Goal: Information Seeking & Learning: Check status

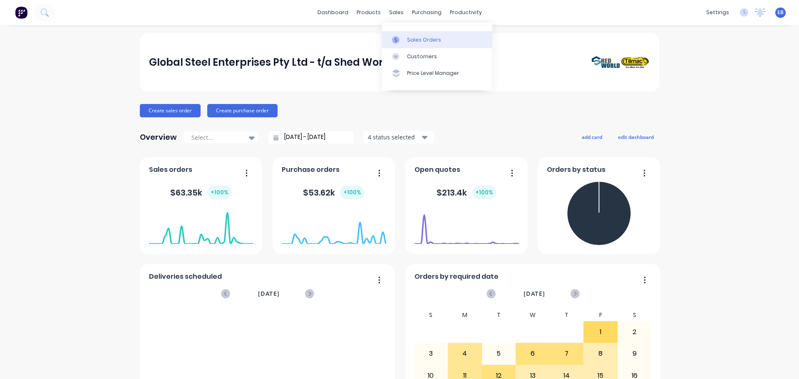
click at [413, 40] on div "Sales Orders" at bounding box center [424, 39] width 34 height 7
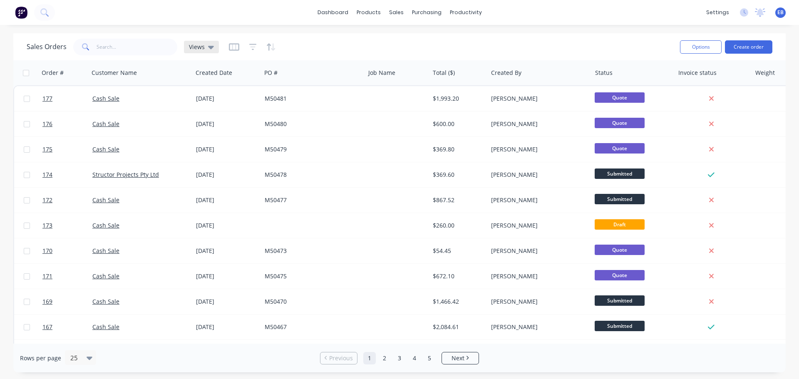
click at [214, 46] on div "Views" at bounding box center [201, 47] width 35 height 12
click at [232, 49] on icon "button" at bounding box center [234, 46] width 4 height 5
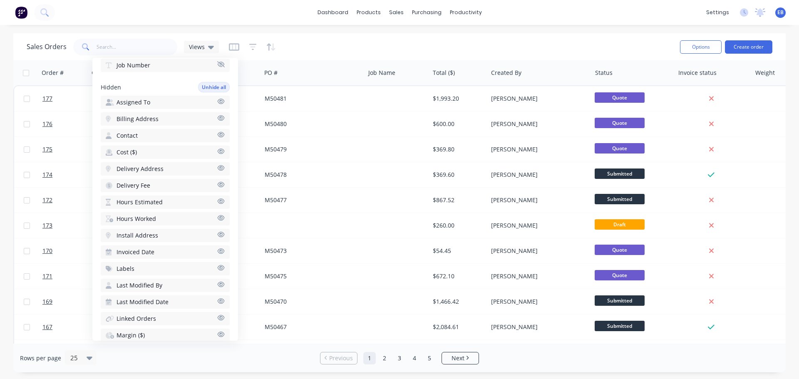
scroll to position [327, 0]
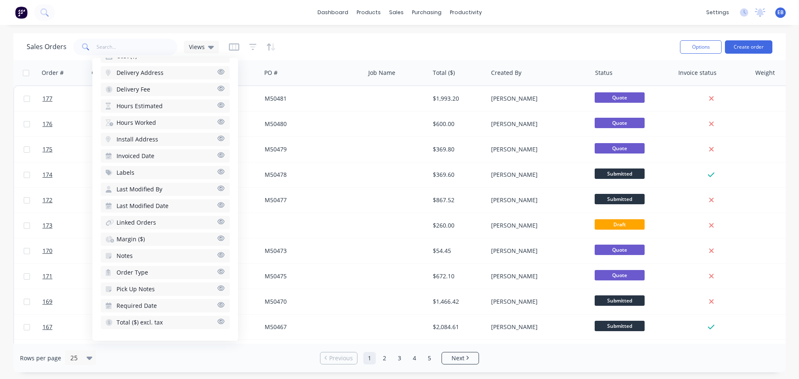
click at [131, 156] on span "Invoiced Date" at bounding box center [135, 156] width 38 height 8
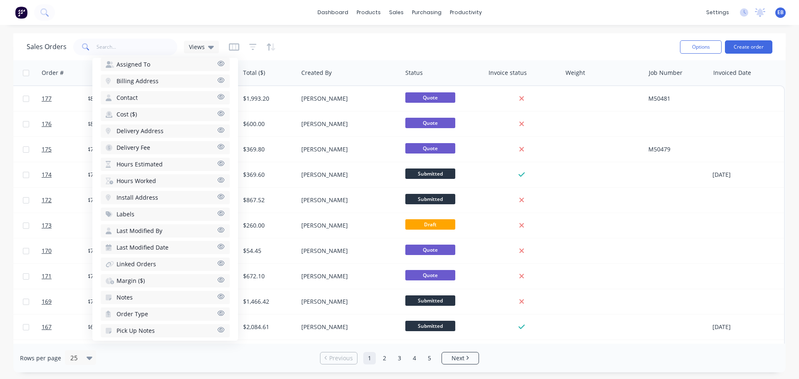
scroll to position [0, 195]
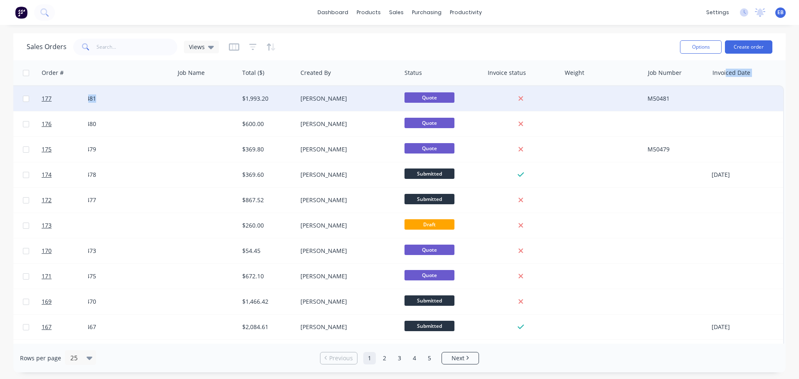
drag, startPoint x: 720, startPoint y: 82, endPoint x: 217, endPoint y: 87, distance: 503.7
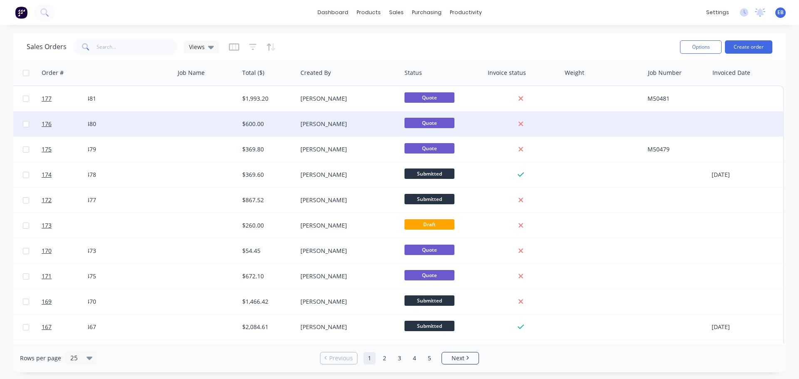
click at [715, 134] on div at bounding box center [745, 123] width 75 height 25
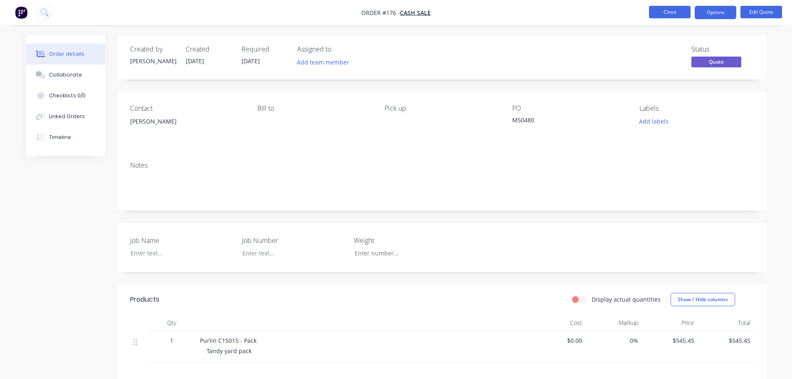
click at [661, 12] on button "Close" at bounding box center [670, 12] width 42 height 12
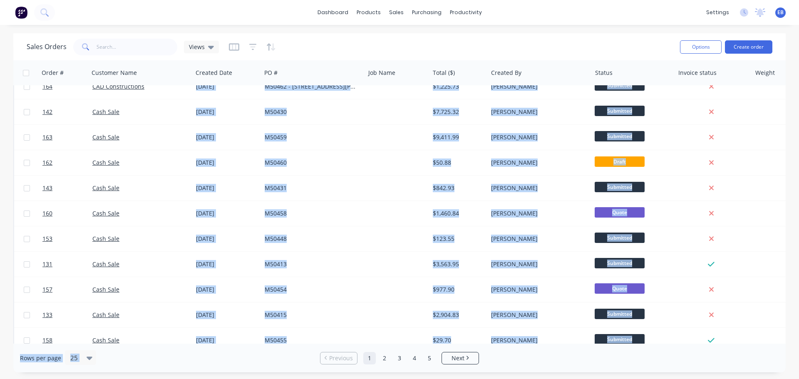
scroll to position [380, 0]
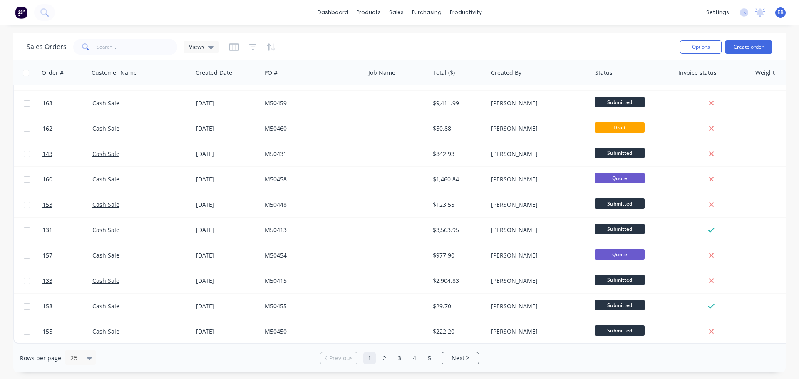
drag, startPoint x: 293, startPoint y: 339, endPoint x: 282, endPoint y: 342, distance: 11.6
click at [282, 343] on div "Order # Customer Name Created Date PO # Job Name Total ($) Created By Status In…" at bounding box center [399, 201] width 772 height 283
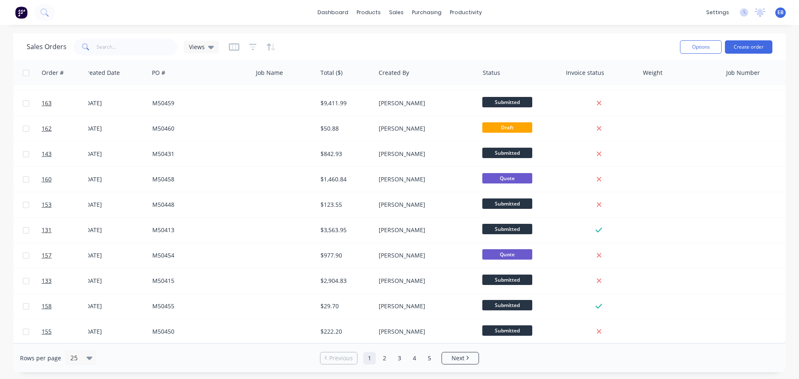
scroll to position [380, 120]
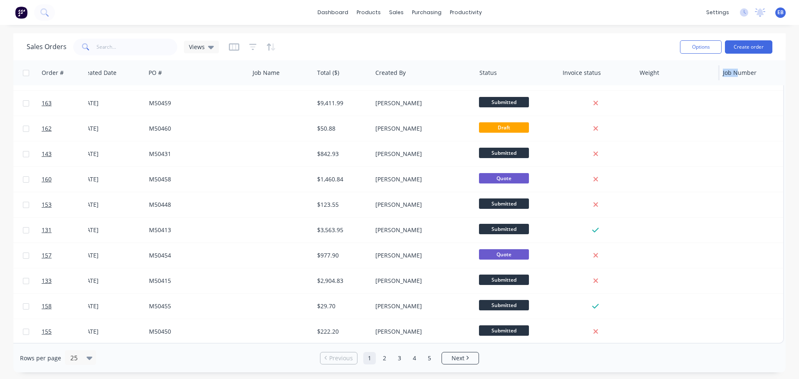
drag, startPoint x: 734, startPoint y: 81, endPoint x: 709, endPoint y: 82, distance: 25.4
click at [709, 82] on div "Order # Customer Name Created Date PO # Job Name Total ($) Created By Status In…" at bounding box center [341, 72] width 886 height 25
drag, startPoint x: 744, startPoint y: 82, endPoint x: 724, endPoint y: 85, distance: 20.2
click at [724, 85] on div "Job Number" at bounding box center [751, 72] width 64 height 25
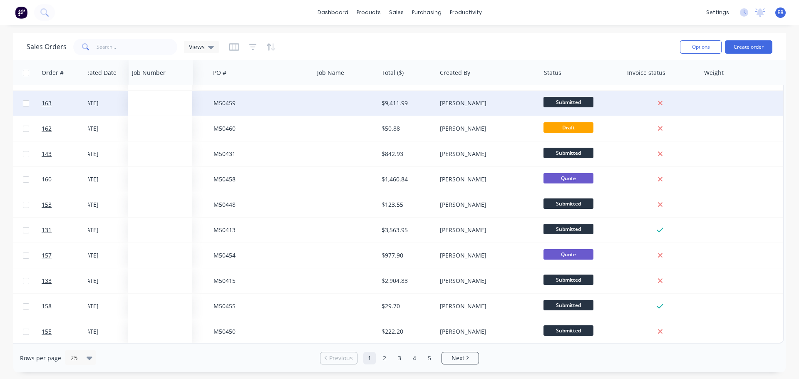
drag, startPoint x: 746, startPoint y: 73, endPoint x: 153, endPoint y: 94, distance: 592.6
click at [154, 94] on div "Order # Customer Name Created Date PO # Job Name Total ($) Created By Status In…" at bounding box center [341, 13] width 886 height 659
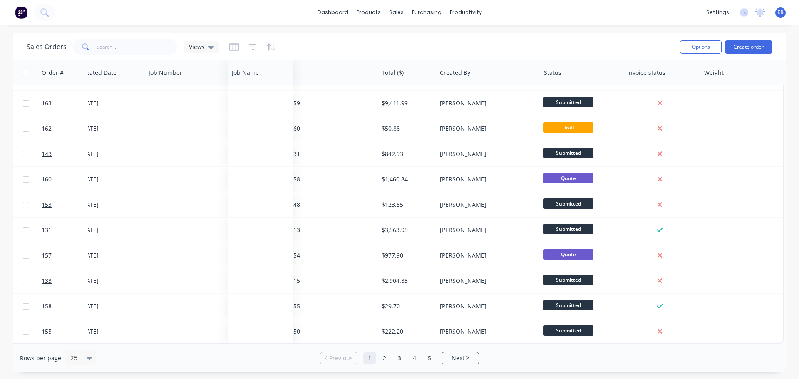
drag, startPoint x: 330, startPoint y: 77, endPoint x: 244, endPoint y: 83, distance: 86.3
click at [245, 83] on div "Job Name" at bounding box center [260, 72] width 64 height 25
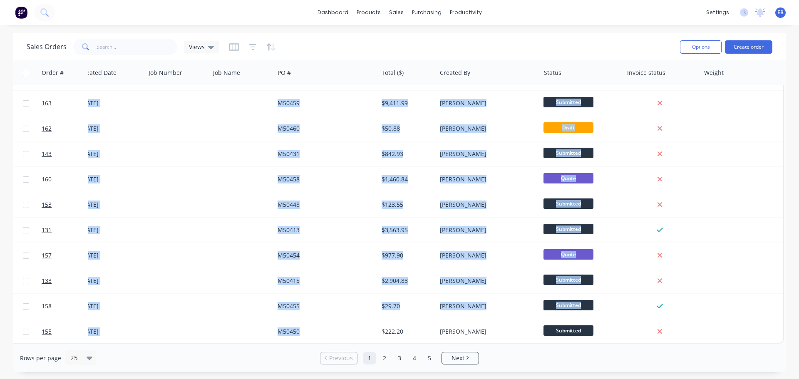
scroll to position [380, 116]
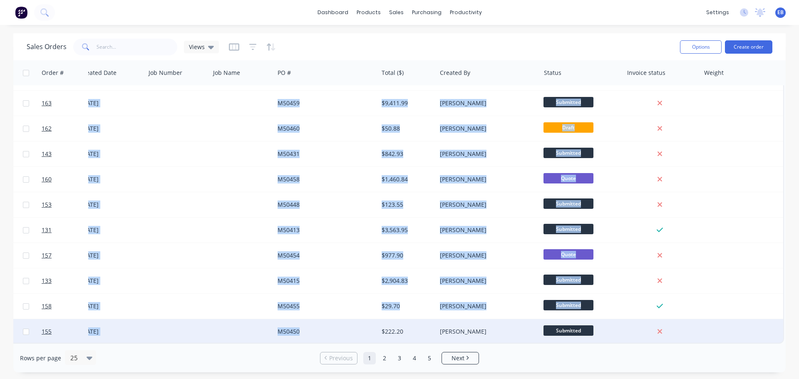
drag, startPoint x: 355, startPoint y: 339, endPoint x: 332, endPoint y: 338, distance: 22.9
click at [332, 338] on div "M50450" at bounding box center [326, 331] width 104 height 25
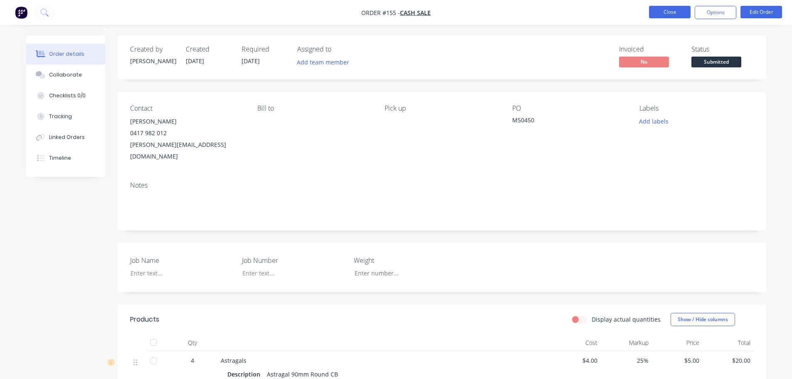
click at [666, 14] on button "Close" at bounding box center [670, 12] width 42 height 12
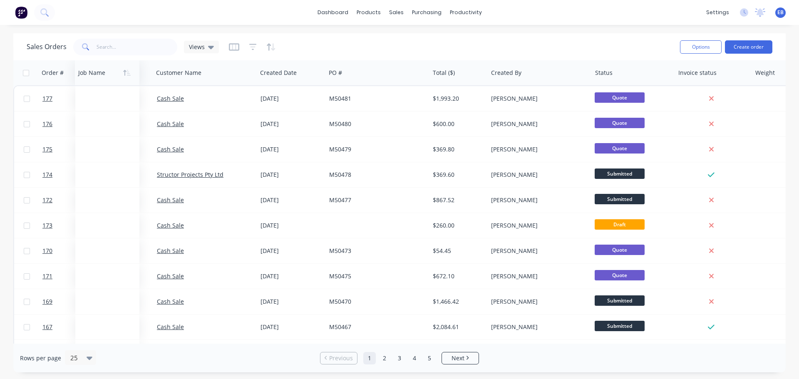
drag, startPoint x: 384, startPoint y: 79, endPoint x: 93, endPoint y: 80, distance: 291.1
click at [94, 80] on div at bounding box center [105, 72] width 55 height 17
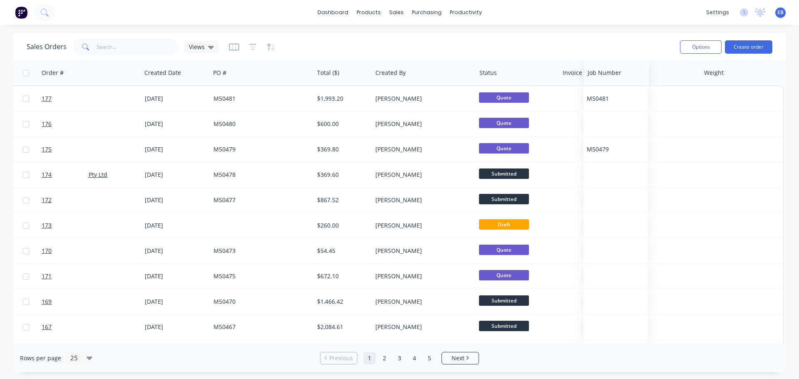
scroll to position [0, 116]
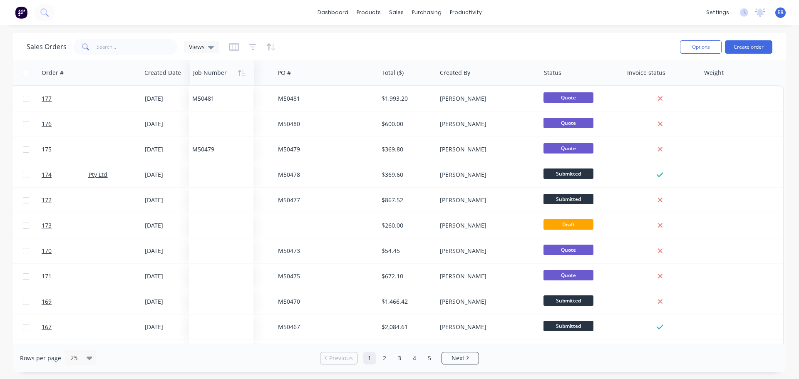
drag, startPoint x: 733, startPoint y: 75, endPoint x: 204, endPoint y: 78, distance: 529.4
click at [204, 78] on div at bounding box center [220, 72] width 55 height 17
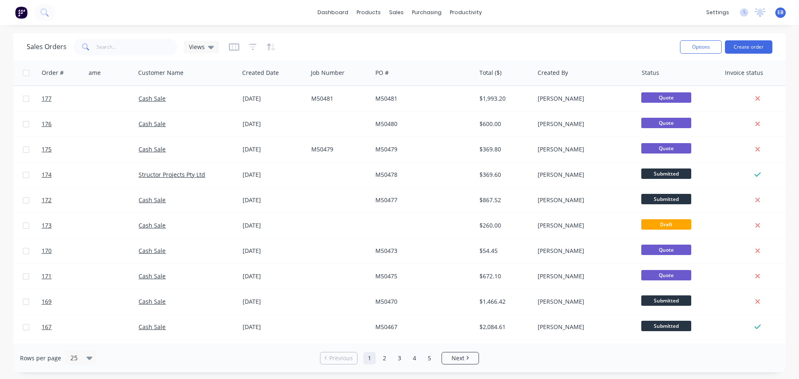
scroll to position [0, 0]
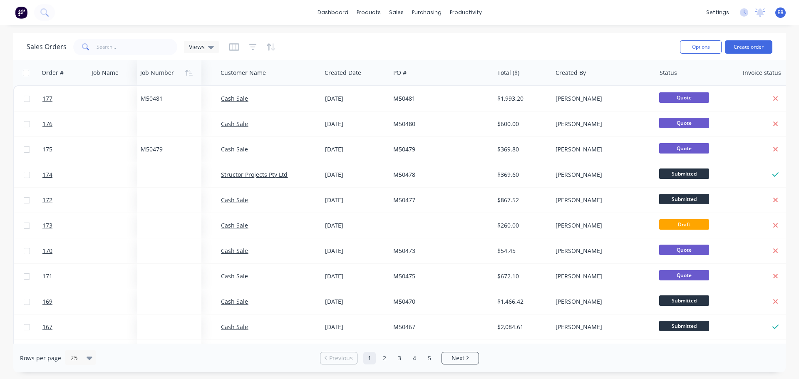
drag, startPoint x: 346, startPoint y: 73, endPoint x: 158, endPoint y: 75, distance: 188.4
click at [158, 75] on div at bounding box center [167, 72] width 55 height 17
drag, startPoint x: 173, startPoint y: 74, endPoint x: 116, endPoint y: 74, distance: 56.6
click at [116, 74] on div at bounding box center [126, 72] width 55 height 17
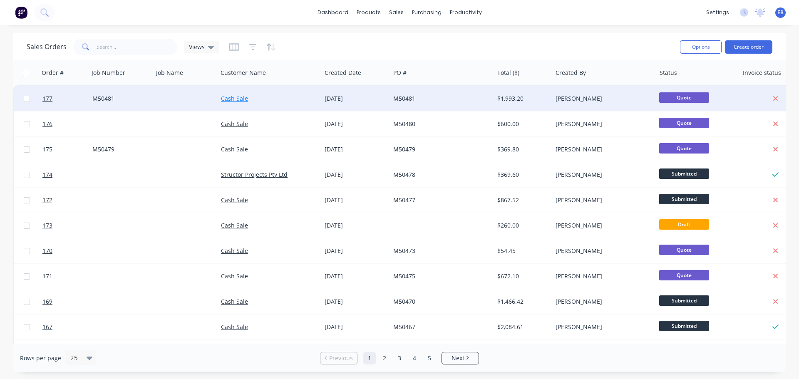
click at [237, 101] on link "Cash Sale" at bounding box center [234, 98] width 27 height 8
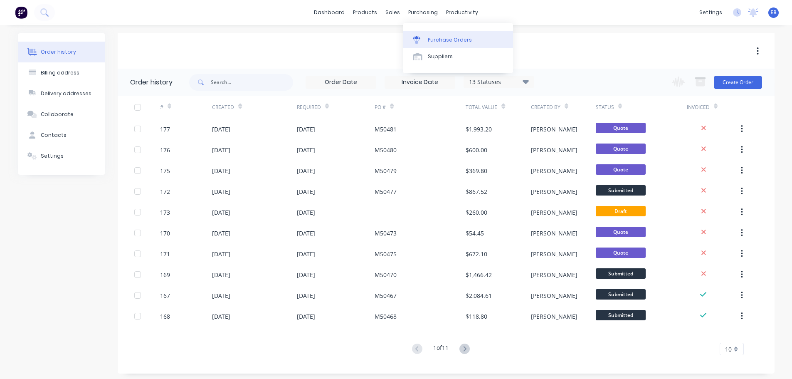
click at [431, 39] on div "Purchase Orders" at bounding box center [450, 39] width 44 height 7
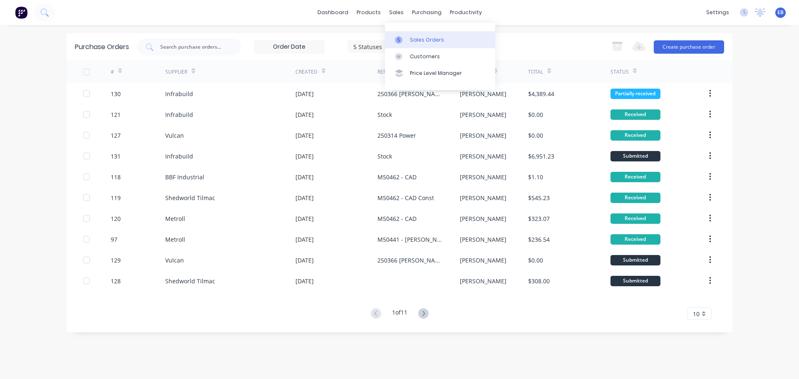
click at [421, 37] on div "Sales Orders" at bounding box center [427, 39] width 34 height 7
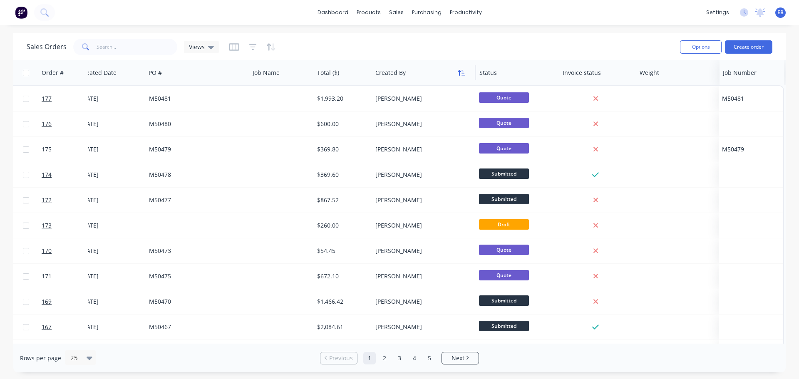
scroll to position [0, 116]
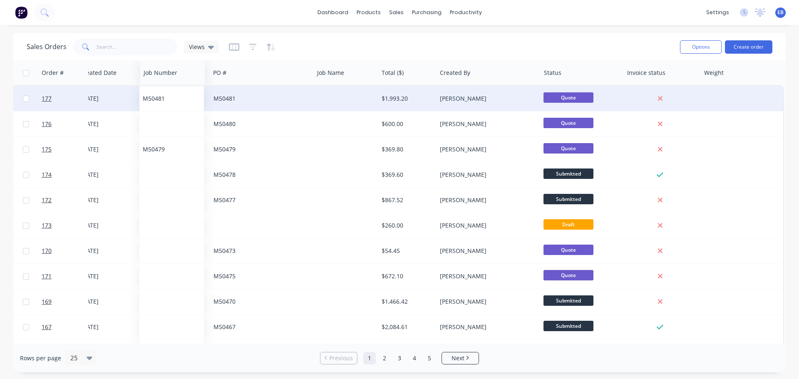
drag, startPoint x: 730, startPoint y: 77, endPoint x: 151, endPoint y: 88, distance: 578.6
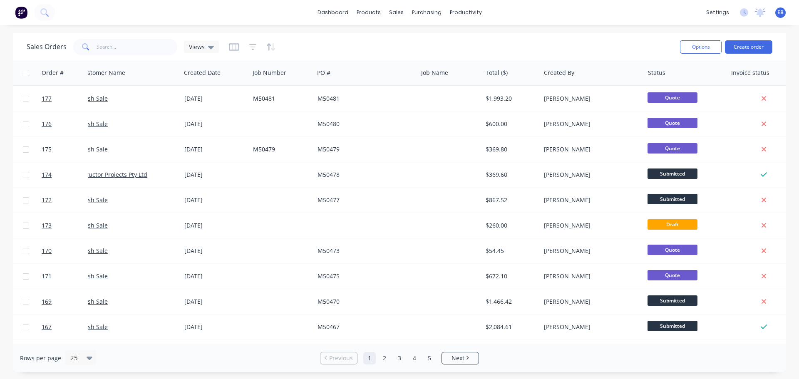
scroll to position [0, 0]
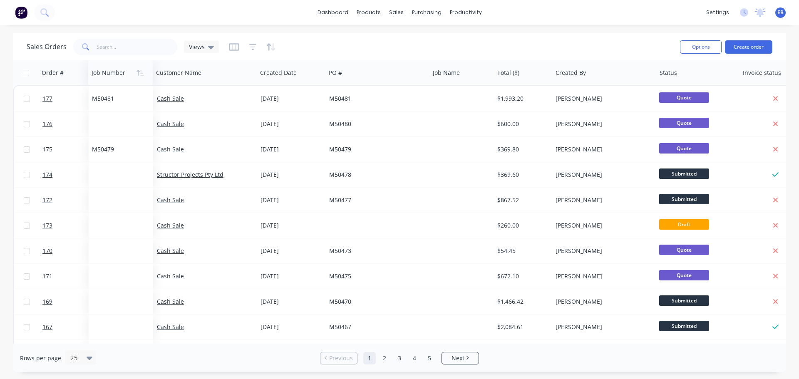
drag, startPoint x: 274, startPoint y: 78, endPoint x: 101, endPoint y: 79, distance: 173.4
click at [101, 79] on div at bounding box center [118, 72] width 55 height 17
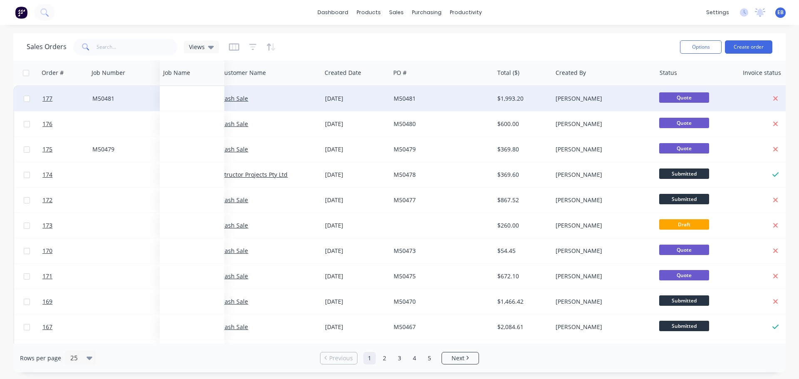
drag, startPoint x: 439, startPoint y: 74, endPoint x: 170, endPoint y: 92, distance: 270.1
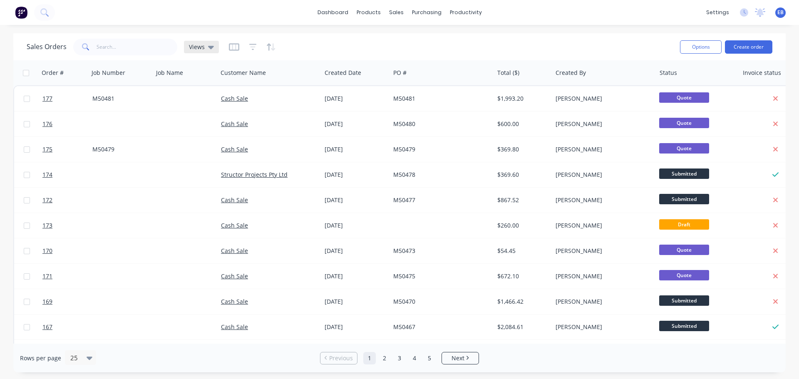
click at [210, 46] on icon at bounding box center [211, 46] width 6 height 9
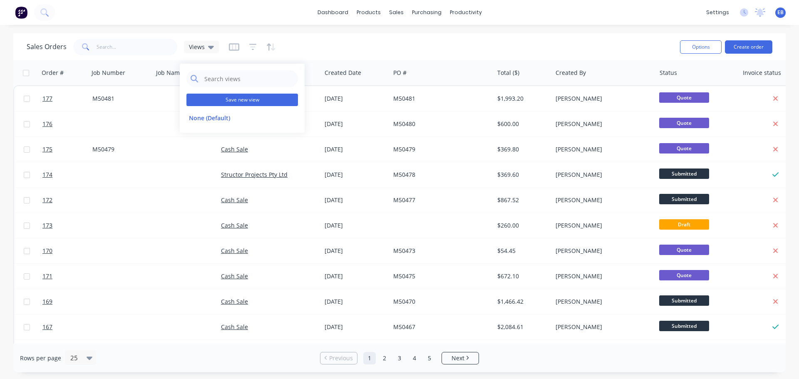
click at [214, 99] on button "Save new view" at bounding box center [241, 100] width 111 height 12
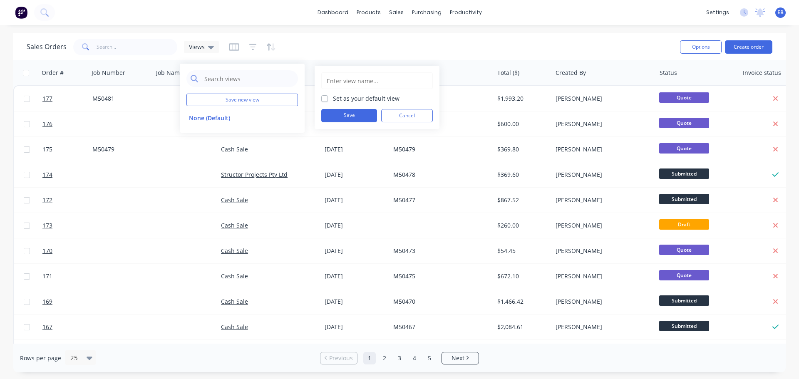
click at [346, 81] on input "text" at bounding box center [377, 81] width 102 height 16
click at [339, 79] on input "Lizz0ie 1" at bounding box center [377, 81] width 102 height 16
type input "Lizzie 1"
click at [333, 99] on label "Set as your default view" at bounding box center [366, 98] width 67 height 9
click at [325, 99] on input "Set as your default view" at bounding box center [324, 98] width 7 height 8
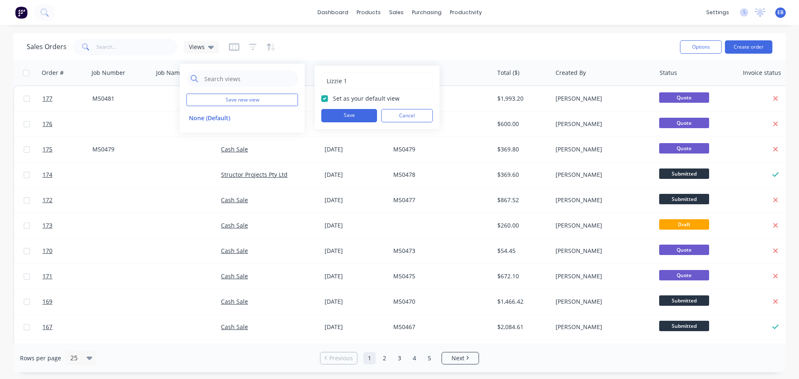
checkbox input "true"
click at [346, 116] on button "Save" at bounding box center [349, 115] width 56 height 13
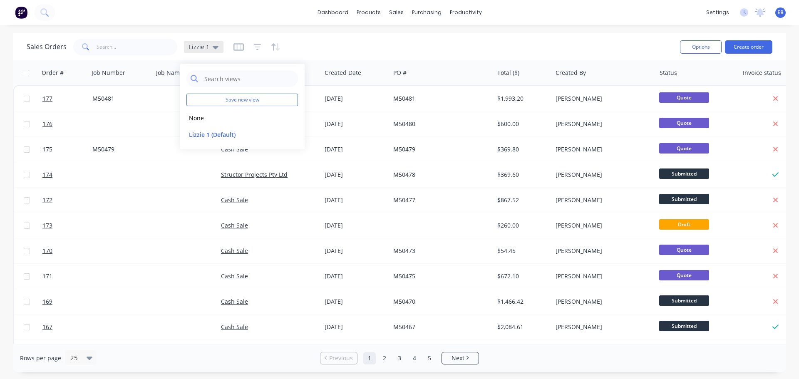
click at [214, 48] on icon at bounding box center [216, 47] width 6 height 3
click at [213, 46] on icon at bounding box center [216, 47] width 6 height 3
click at [214, 43] on icon at bounding box center [216, 46] width 6 height 9
click at [239, 49] on icon "button" at bounding box center [238, 46] width 10 height 7
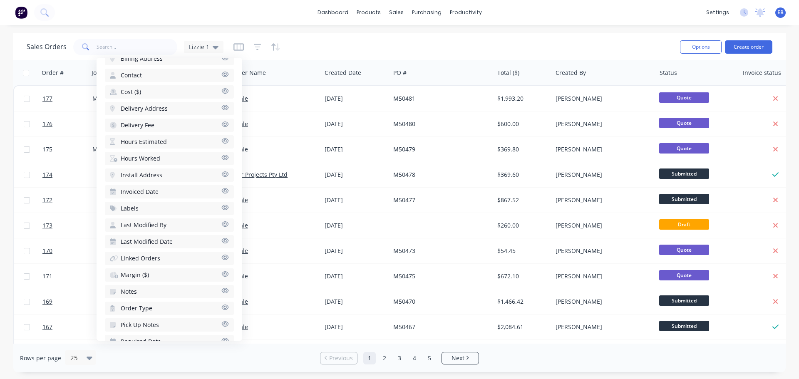
scroll to position [327, 0]
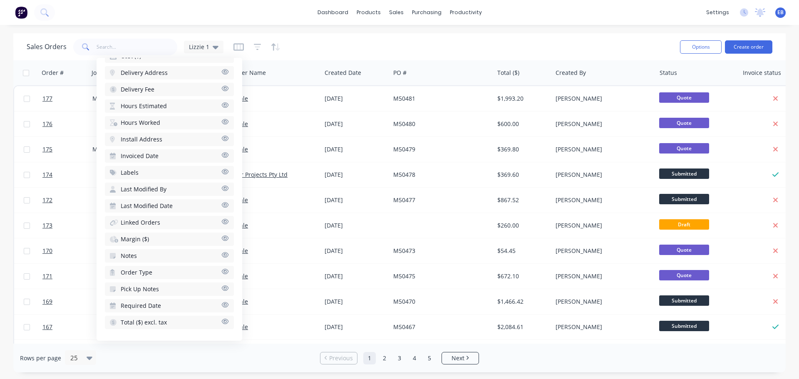
click at [139, 155] on span "Invoiced Date" at bounding box center [140, 156] width 38 height 8
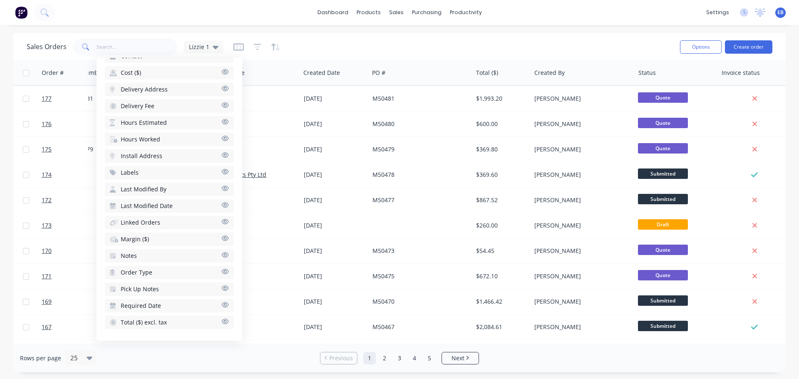
scroll to position [0, 0]
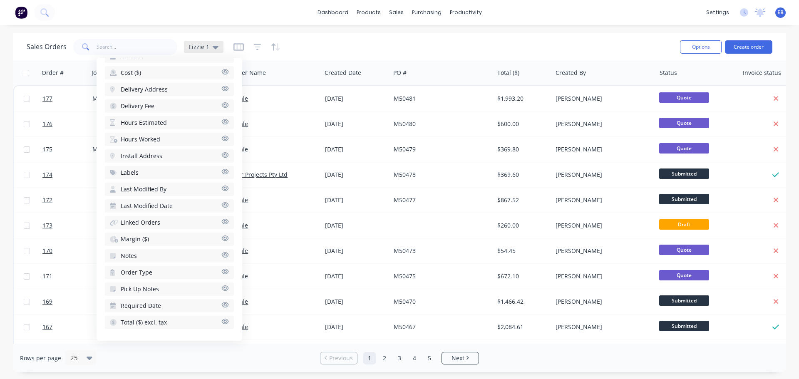
click at [215, 47] on icon at bounding box center [216, 47] width 6 height 3
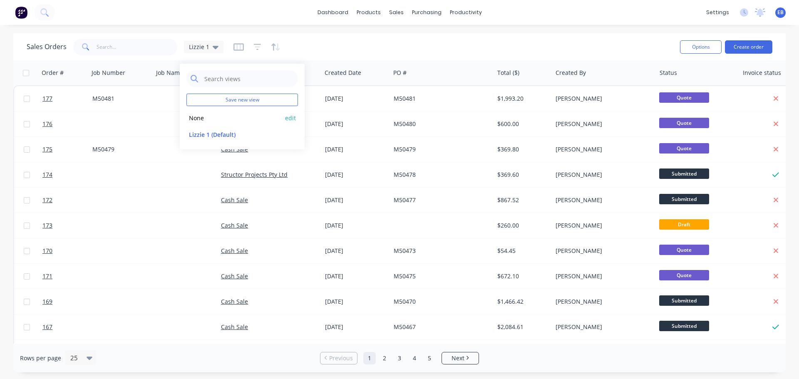
click at [198, 116] on button "None" at bounding box center [233, 118] width 95 height 10
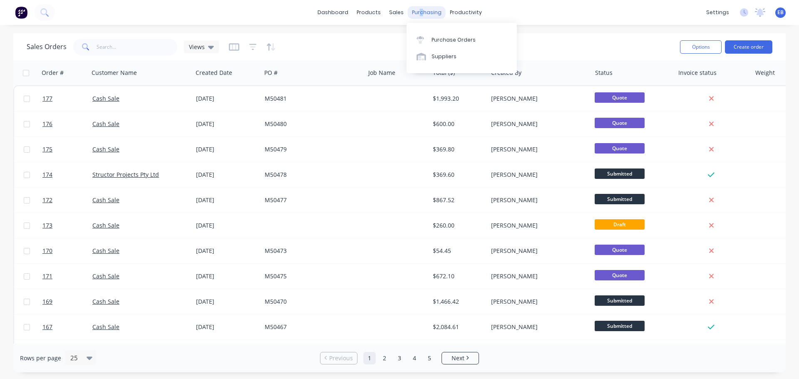
click at [420, 14] on div "purchasing" at bounding box center [427, 12] width 38 height 12
click at [439, 41] on div "Purchase Orders" at bounding box center [453, 39] width 44 height 7
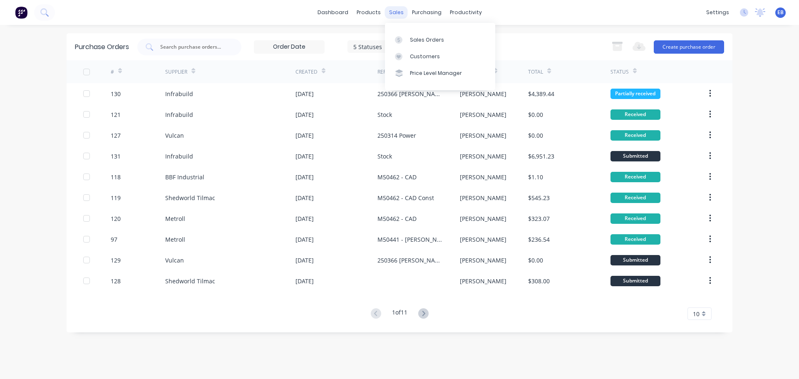
click at [393, 10] on div "sales" at bounding box center [396, 12] width 23 height 12
click at [415, 36] on div "Sales Orders" at bounding box center [427, 39] width 34 height 7
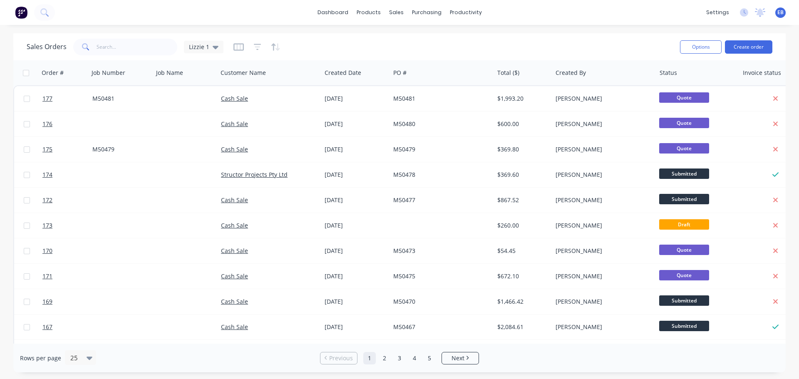
drag, startPoint x: 313, startPoint y: 11, endPoint x: 374, endPoint y: 31, distance: 64.2
click at [312, 12] on div "dashboard products sales purchasing productivity dashboard products Product Cat…" at bounding box center [399, 12] width 799 height 25
click at [439, 38] on div "Purchase Orders" at bounding box center [453, 39] width 44 height 7
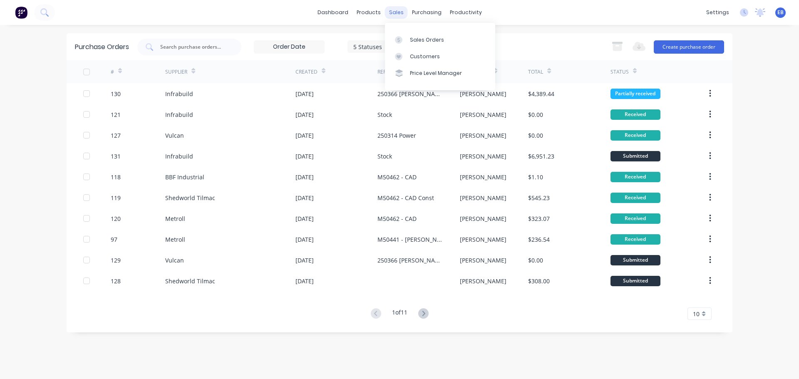
click at [394, 13] on div "sales" at bounding box center [396, 12] width 23 height 12
click at [426, 36] on div "Sales Orders" at bounding box center [427, 39] width 34 height 7
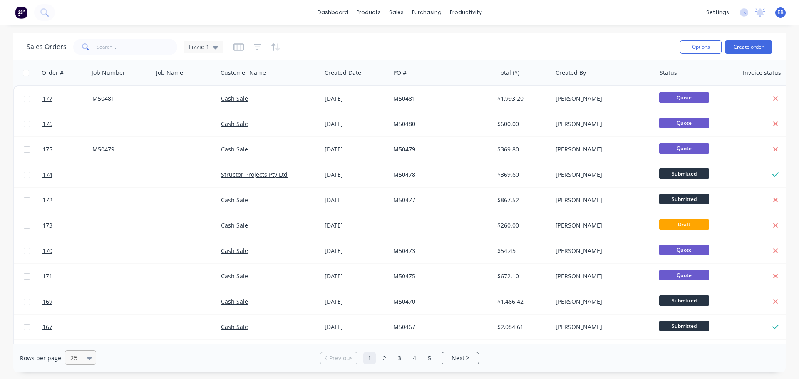
click at [87, 358] on icon at bounding box center [90, 357] width 6 height 3
drag, startPoint x: 78, startPoint y: 339, endPoint x: 98, endPoint y: 343, distance: 20.2
click at [79, 340] on div "100" at bounding box center [79, 337] width 31 height 15
click at [418, 12] on div "purchasing" at bounding box center [427, 12] width 38 height 12
click at [442, 36] on div "Purchase Orders" at bounding box center [453, 39] width 44 height 7
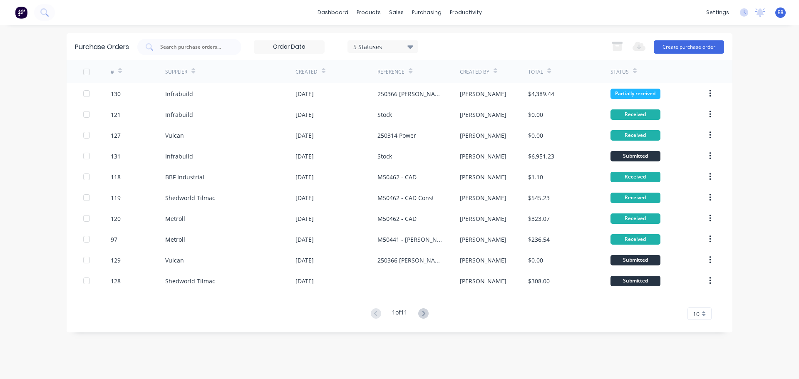
click at [703, 317] on div "10" at bounding box center [699, 313] width 24 height 12
click at [701, 302] on div "35" at bounding box center [698, 299] width 23 height 15
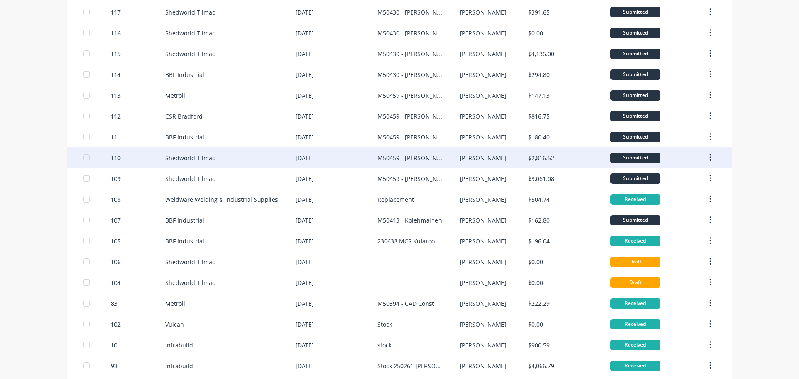
scroll to position [482, 0]
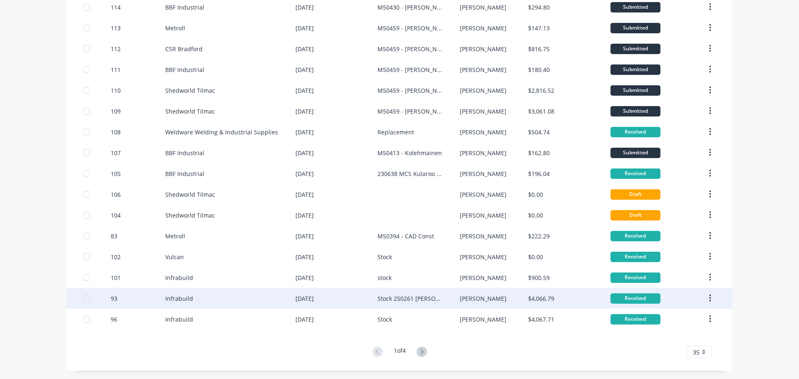
click at [396, 293] on div "Stock 250261 [PERSON_NAME]" at bounding box center [418, 298] width 82 height 21
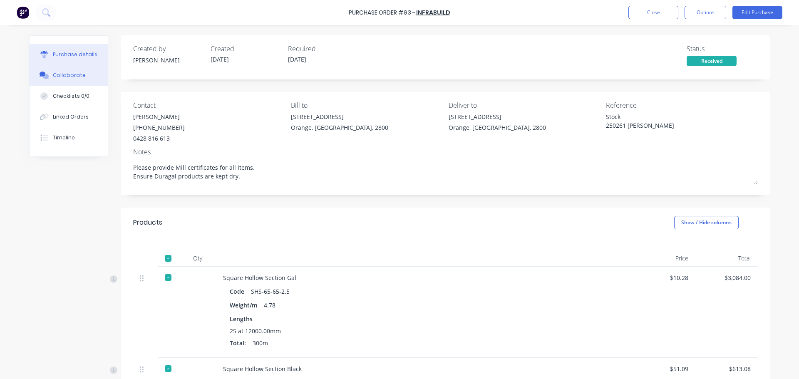
click at [61, 73] on div "Collaborate" at bounding box center [69, 75] width 33 height 7
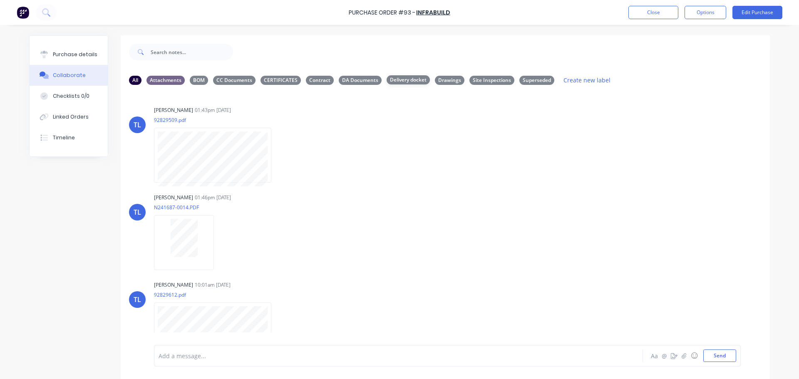
click at [396, 79] on div "Delivery docket" at bounding box center [407, 79] width 43 height 9
click at [277, 242] on icon "button" at bounding box center [278, 242] width 2 height 7
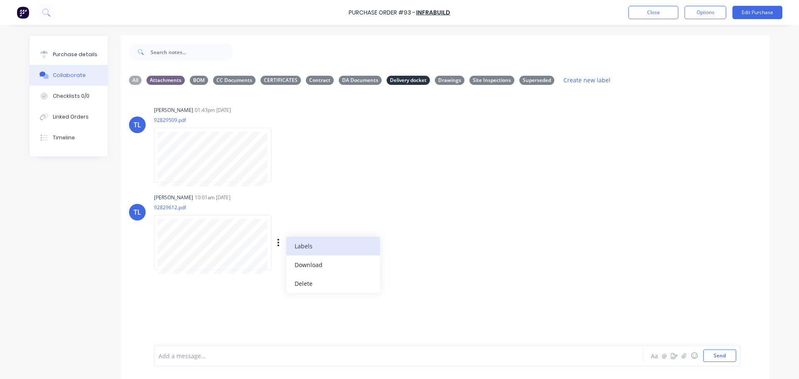
click at [304, 245] on button "Labels" at bounding box center [333, 246] width 94 height 19
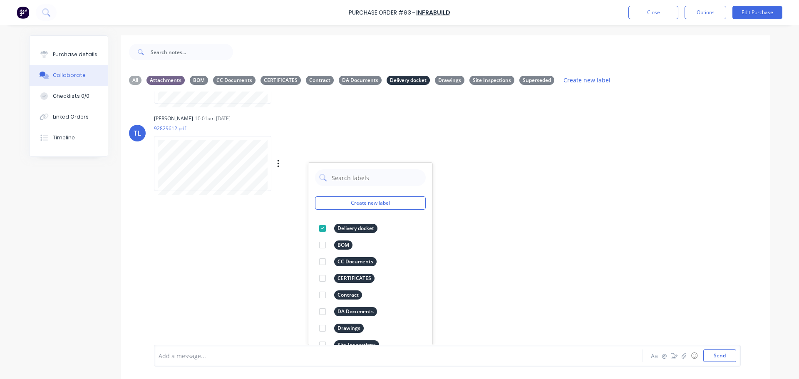
scroll to position [79, 0]
click at [540, 154] on div "TL [PERSON_NAME] 01:43pm [DATE] 92829509.pdf Labels Download Delete TL [PERSON_…" at bounding box center [445, 217] width 649 height 253
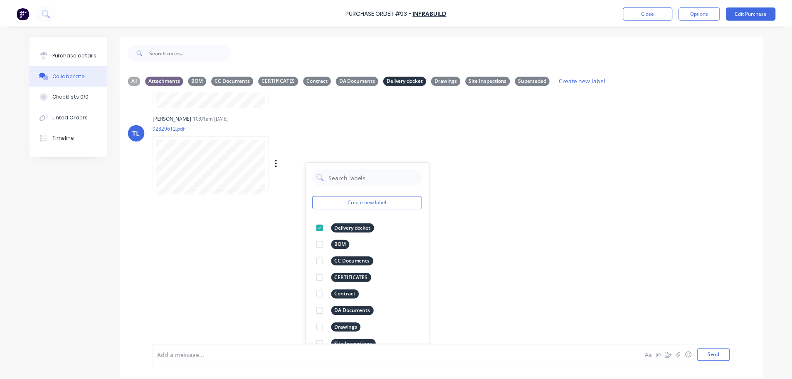
scroll to position [0, 0]
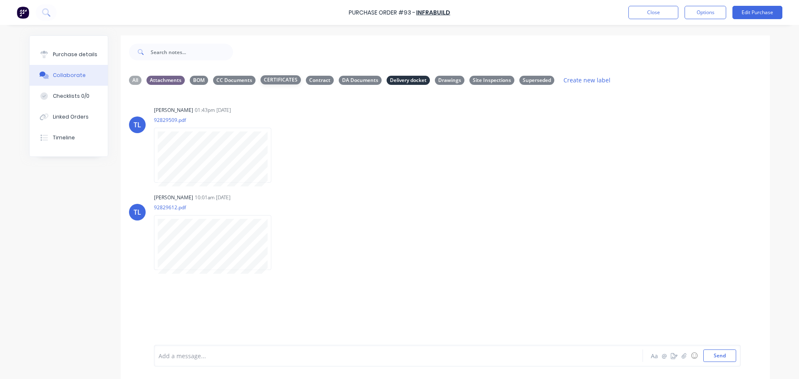
click at [275, 81] on div "CERTIFICATES" at bounding box center [280, 79] width 40 height 9
click at [403, 82] on div "Delivery docket" at bounding box center [407, 79] width 43 height 9
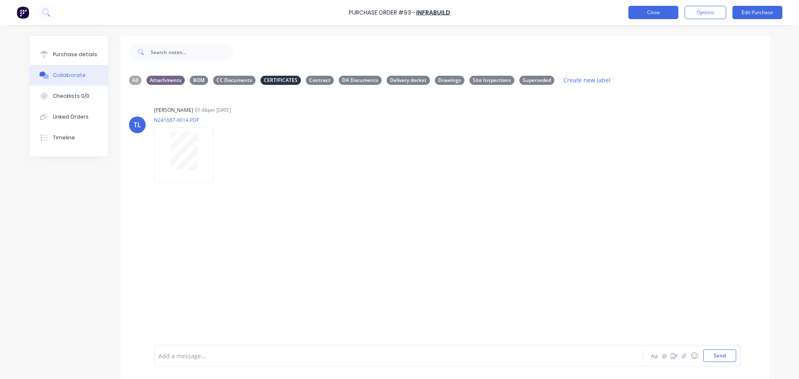
click at [640, 11] on button "Close" at bounding box center [653, 12] width 50 height 13
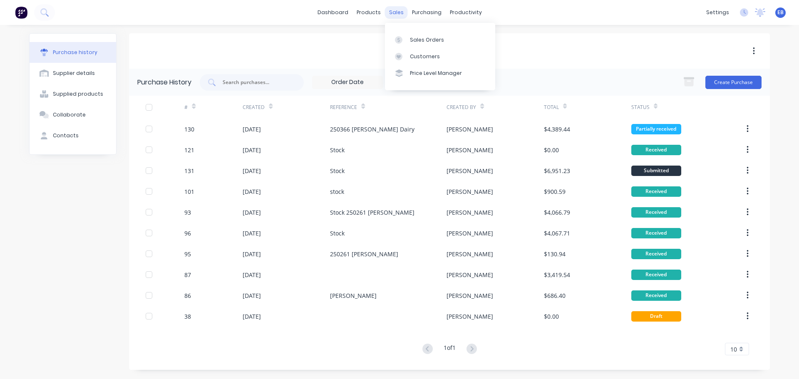
click at [393, 12] on div "sales" at bounding box center [396, 12] width 23 height 12
click at [424, 39] on div "Sales Orders" at bounding box center [427, 39] width 34 height 7
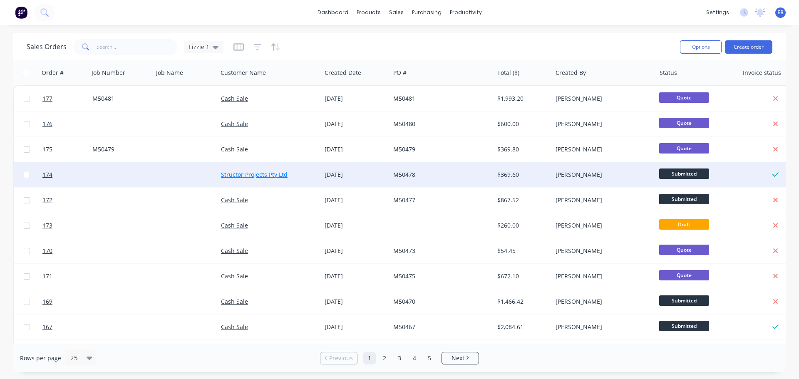
click at [264, 173] on link "Structor Projects Pty Ltd" at bounding box center [254, 175] width 67 height 8
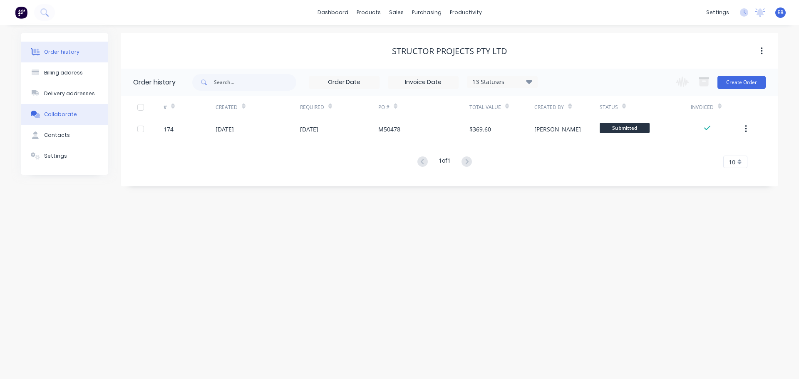
click at [83, 114] on button "Collaborate" at bounding box center [64, 114] width 87 height 21
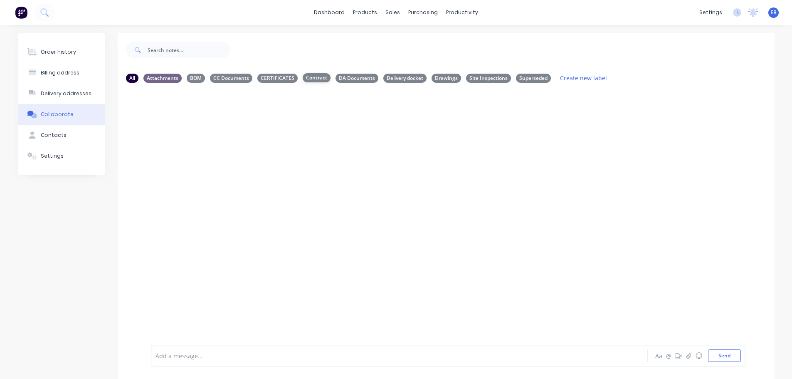
click at [314, 78] on div "Contract" at bounding box center [317, 77] width 28 height 9
drag, startPoint x: 274, startPoint y: 79, endPoint x: 254, endPoint y: 108, distance: 35.9
click at [274, 79] on div "CERTIFICATES" at bounding box center [277, 78] width 40 height 9
click at [362, 76] on div "DA Documents" at bounding box center [357, 77] width 43 height 9
drag, startPoint x: 351, startPoint y: 79, endPoint x: 336, endPoint y: 87, distance: 16.9
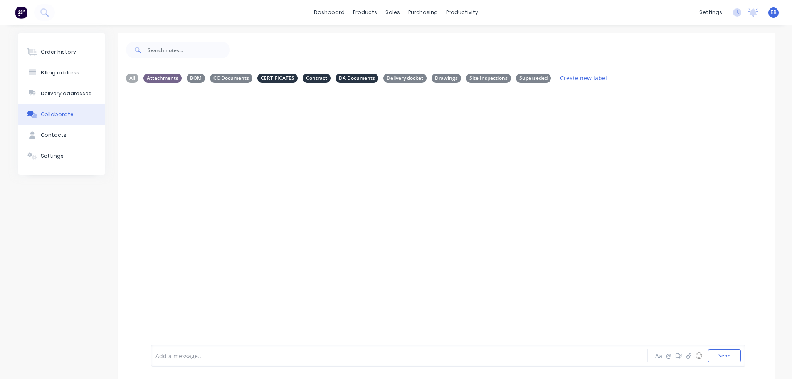
click at [351, 79] on div "DA Documents" at bounding box center [357, 78] width 43 height 9
drag, startPoint x: 314, startPoint y: 79, endPoint x: 294, endPoint y: 147, distance: 71.2
click at [316, 79] on div "Contract" at bounding box center [317, 78] width 28 height 9
drag, startPoint x: 404, startPoint y: 75, endPoint x: 401, endPoint y: 82, distance: 7.4
click at [404, 76] on div "Delivery docket" at bounding box center [404, 77] width 43 height 9
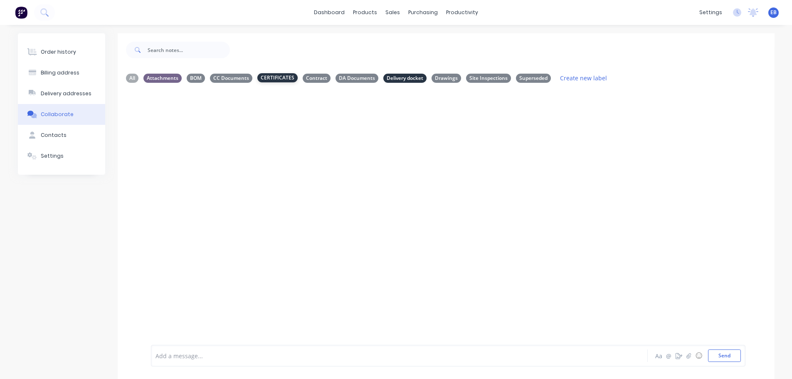
click at [277, 75] on div "CERTIFICATES" at bounding box center [277, 77] width 40 height 9
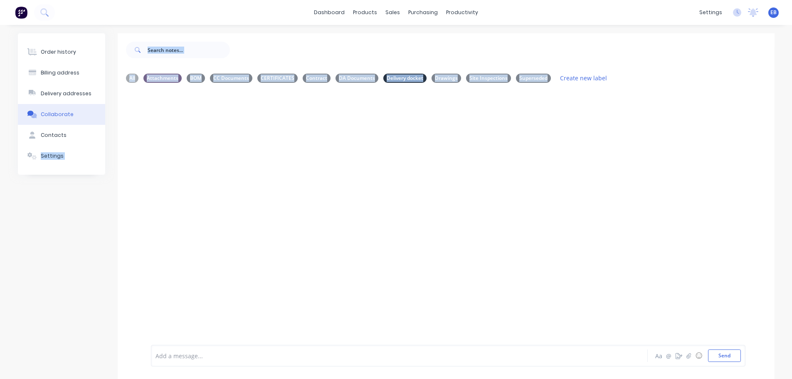
drag, startPoint x: 198, startPoint y: 228, endPoint x: -441, endPoint y: 398, distance: 660.8
click at [0, 378] on html "dashboard products sales purchasing productivity dashboard products Product Cat…" at bounding box center [396, 199] width 792 height 398
